Goal: Task Accomplishment & Management: Use online tool/utility

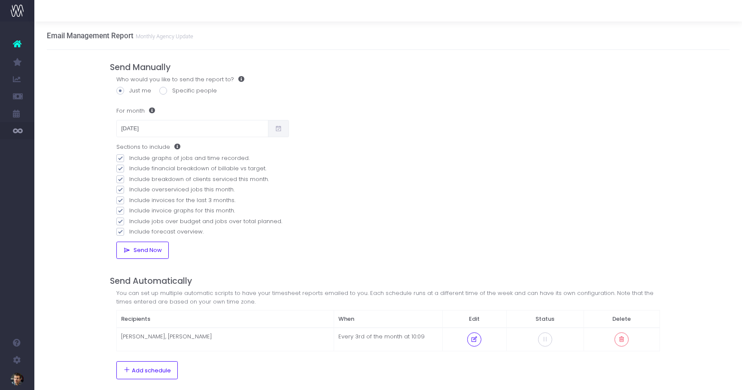
scroll to position [19, 0]
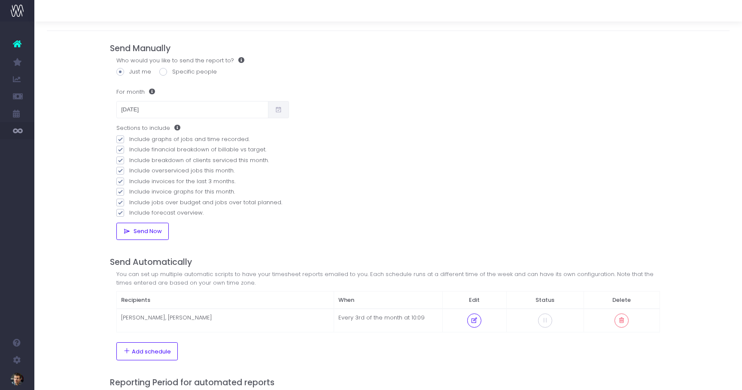
click at [274, 68] on div "Just me Specific people" at bounding box center [388, 72] width 544 height 11
click at [18, 46] on icon at bounding box center [17, 43] width 9 height 11
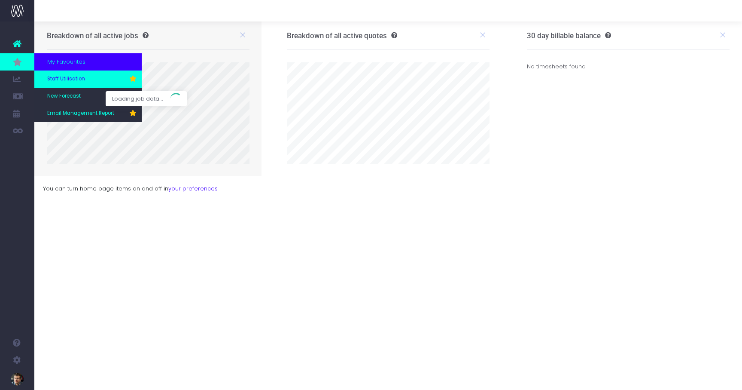
click at [68, 77] on span "Staff Utilisation" at bounding box center [66, 79] width 38 height 8
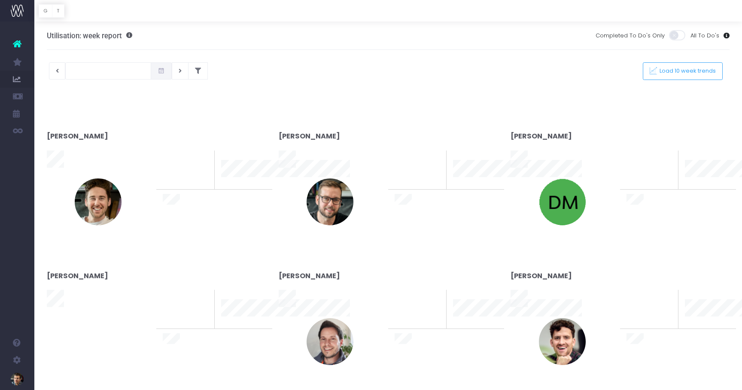
type input "[DATE]"
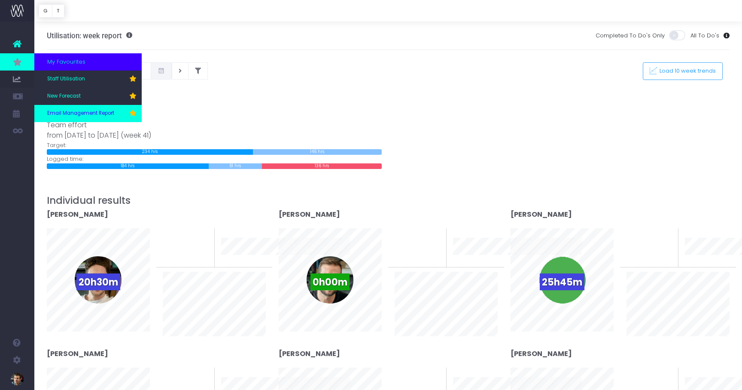
click at [74, 108] on link "Email Management Report" at bounding box center [87, 113] width 107 height 17
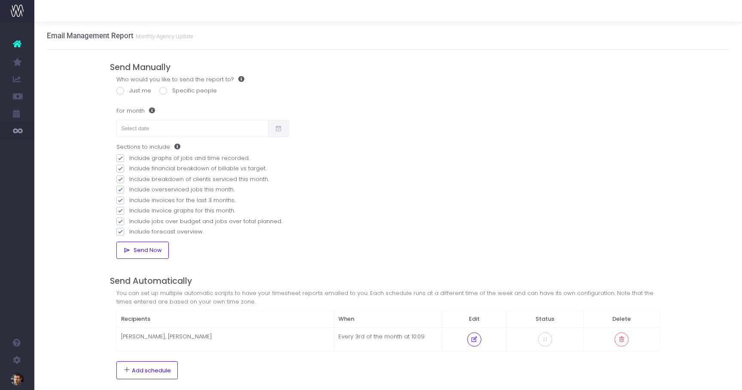
click at [119, 89] on span at bounding box center [120, 91] width 8 height 8
click at [129, 89] on input "Just me" at bounding box center [132, 89] width 6 height 6
radio input "true"
click at [276, 128] on icon at bounding box center [278, 128] width 7 height 0
click at [208, 133] on input "text" at bounding box center [192, 128] width 152 height 17
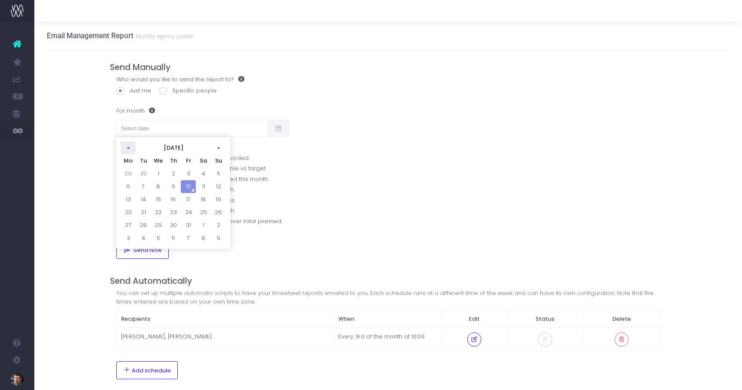
click at [126, 150] on th "«" at bounding box center [128, 147] width 15 height 13
click at [130, 181] on td "1" at bounding box center [128, 186] width 15 height 13
type input "01/09/2025"
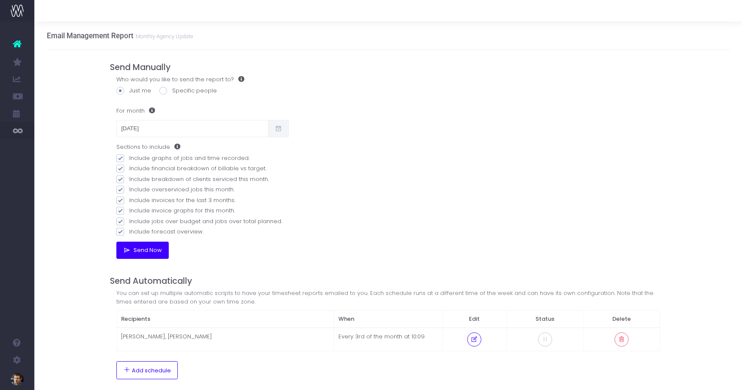
click at [155, 254] on button "Send Now" at bounding box center [142, 249] width 52 height 17
